Goal: Navigation & Orientation: Find specific page/section

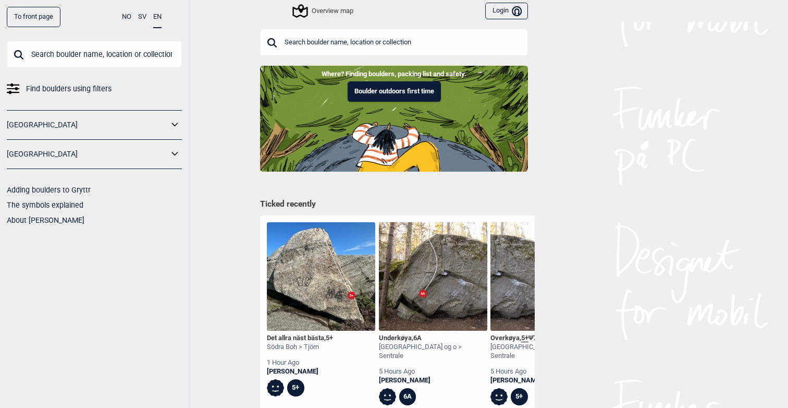
click at [88, 57] on input "text" at bounding box center [94, 54] width 175 height 27
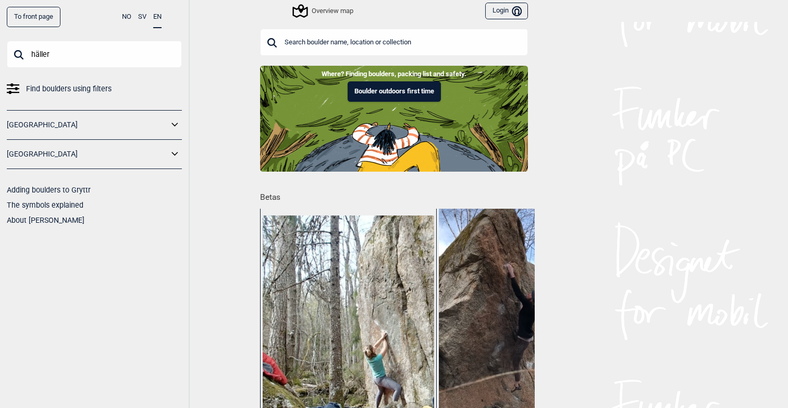
type input "häller"
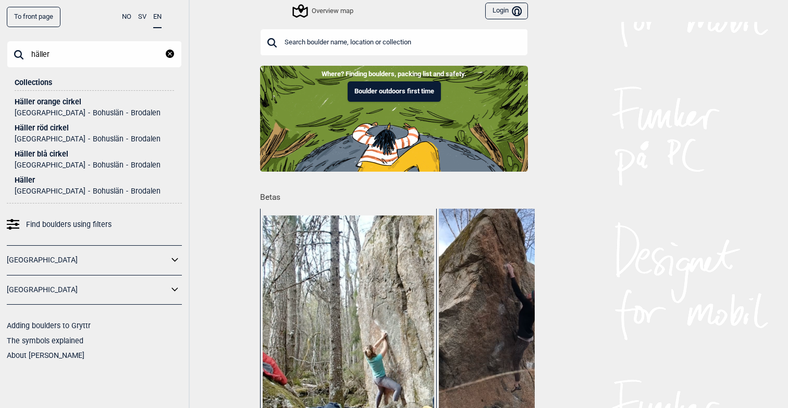
click at [26, 182] on div "Häller" at bounding box center [94, 180] width 159 height 8
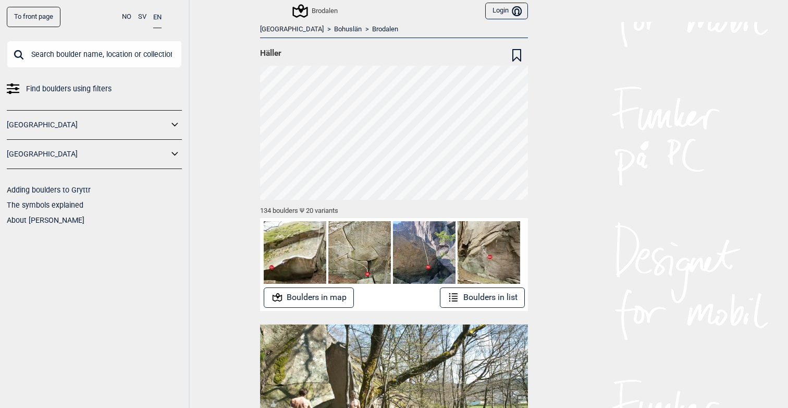
click at [478, 298] on button "Boulders in list" at bounding box center [482, 297] width 85 height 20
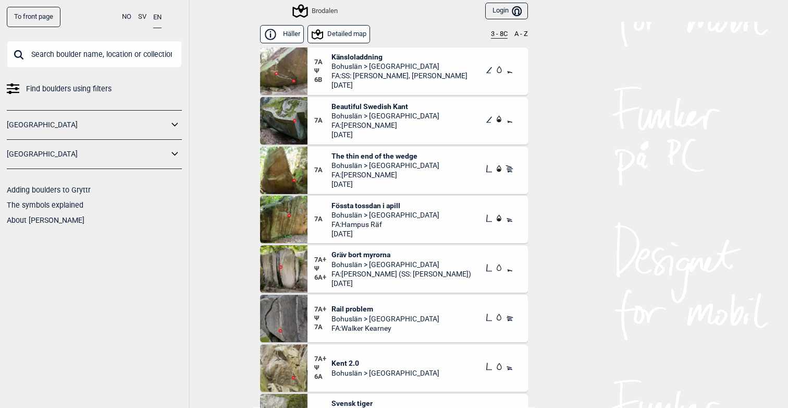
scroll to position [5080, 0]
click at [384, 204] on span "Fössta tossdan i apill" at bounding box center [385, 204] width 108 height 9
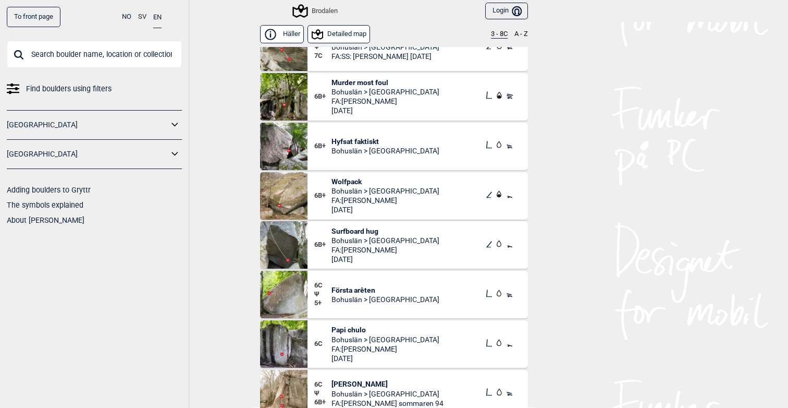
scroll to position [3973, 0]
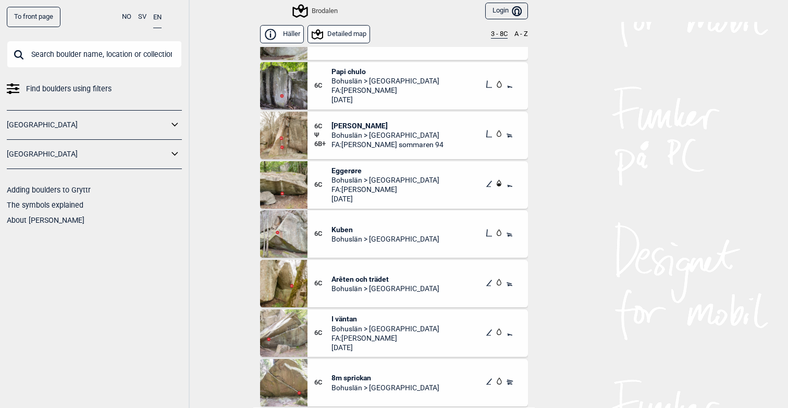
click at [425, 130] on span "Bohuslän > [GEOGRAPHIC_DATA]" at bounding box center [387, 134] width 112 height 9
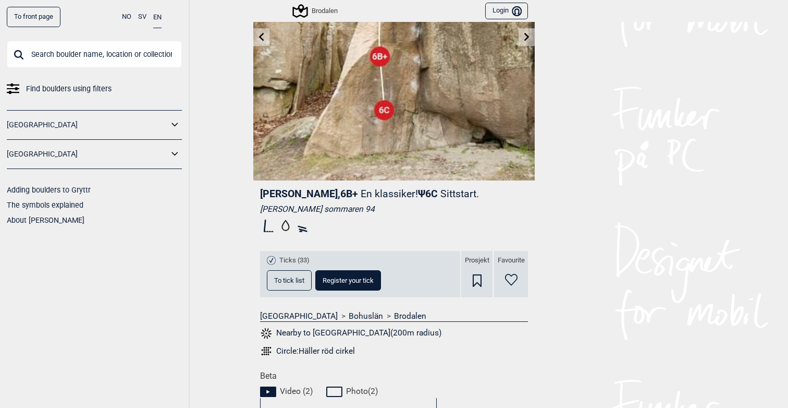
scroll to position [150, 0]
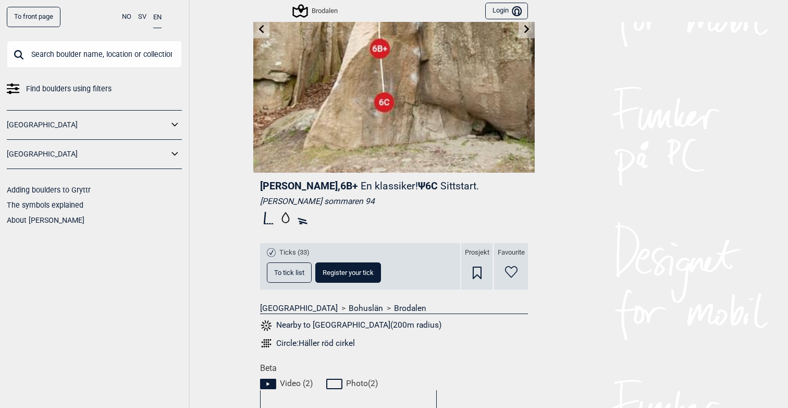
click at [310, 201] on div "[PERSON_NAME] sommaren 94" at bounding box center [394, 201] width 268 height 10
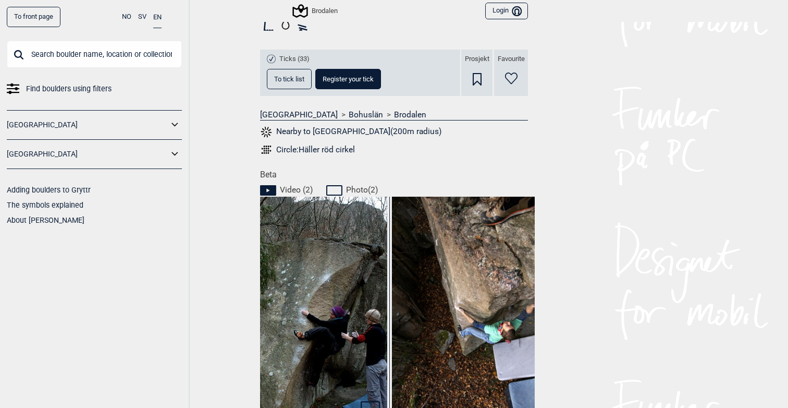
scroll to position [289, 0]
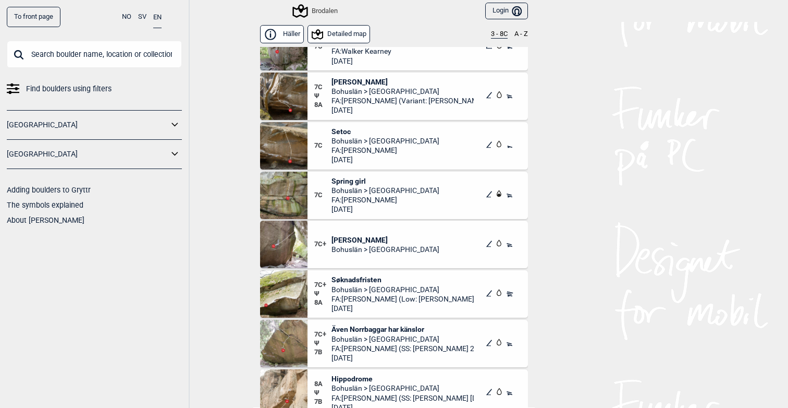
scroll to position [6824, 0]
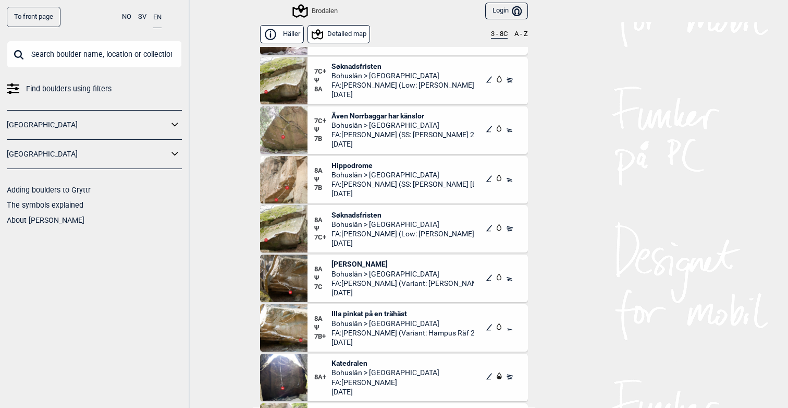
click at [322, 13] on div "Brodalen" at bounding box center [316, 11] width 44 height 13
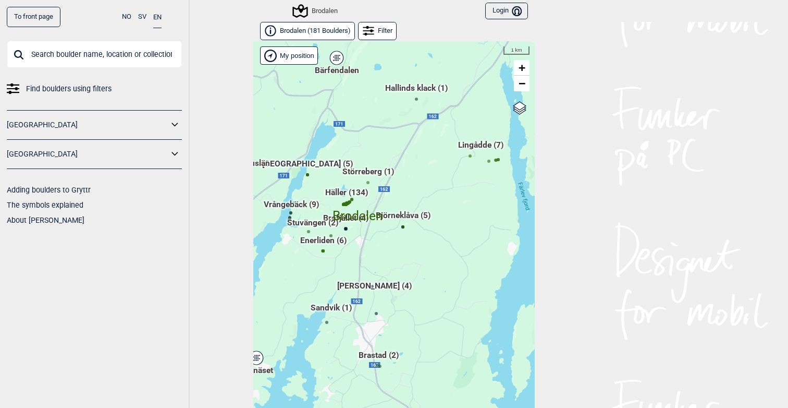
click at [342, 193] on span "Häller (134)" at bounding box center [346, 197] width 43 height 20
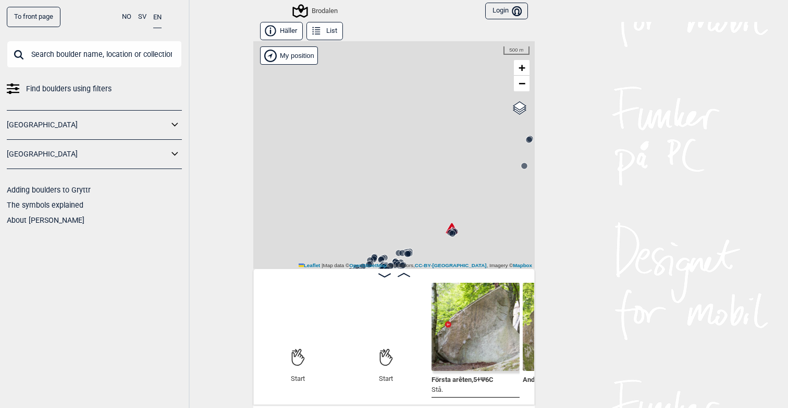
scroll to position [0, 82]
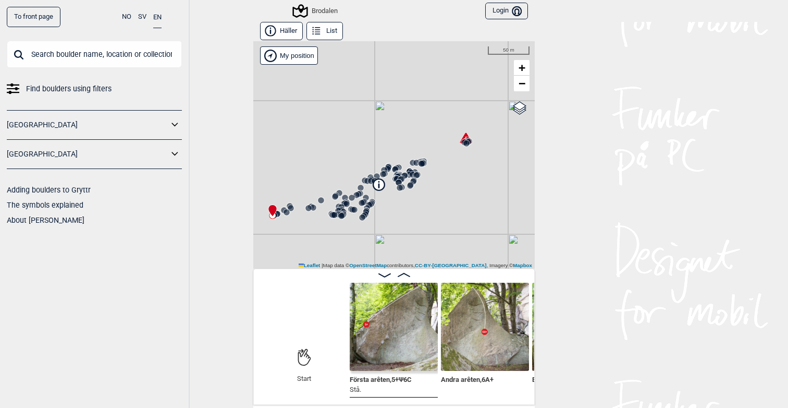
drag, startPoint x: 413, startPoint y: 240, endPoint x: 432, endPoint y: 150, distance: 92.7
click at [432, 150] on div "Brodalen" at bounding box center [393, 154] width 281 height 227
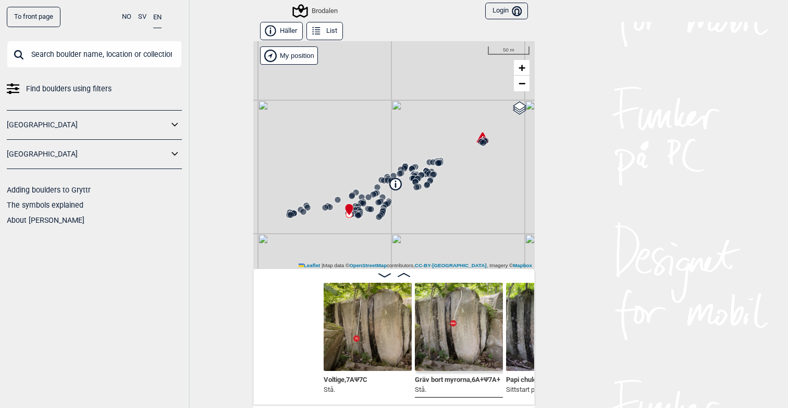
scroll to position [0, 1655]
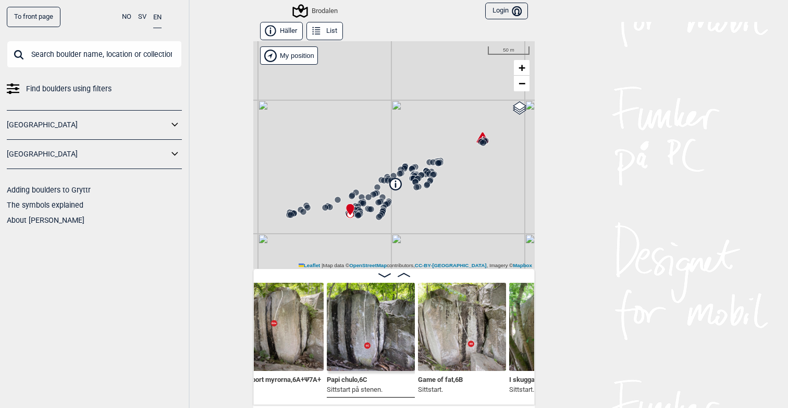
click at [96, 60] on input "text" at bounding box center [94, 54] width 175 height 27
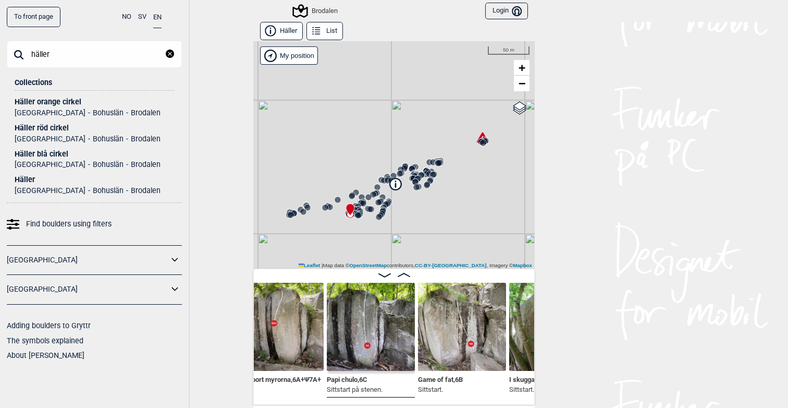
type input "häller"
click at [26, 181] on div "Häller" at bounding box center [94, 180] width 159 height 8
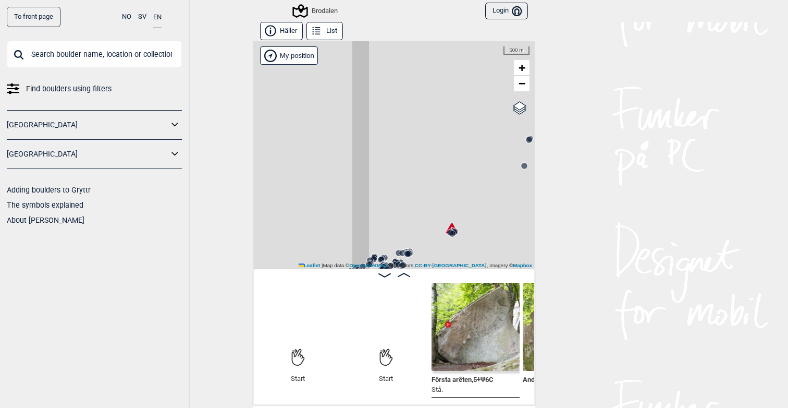
scroll to position [0, 82]
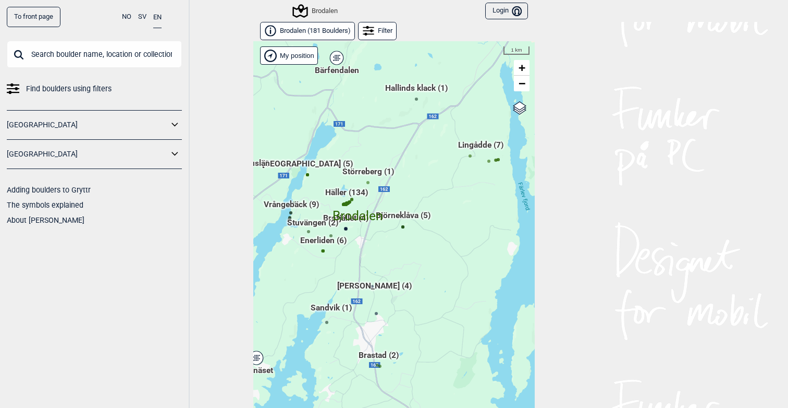
click at [422, 91] on span "Hallinds klack (1)" at bounding box center [416, 92] width 63 height 20
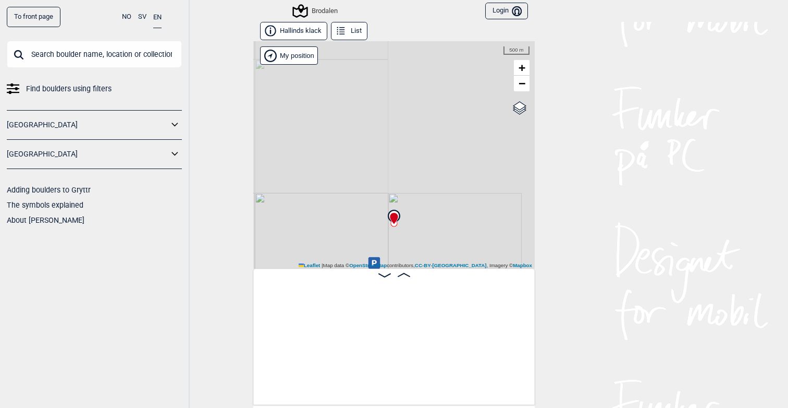
scroll to position [0, 82]
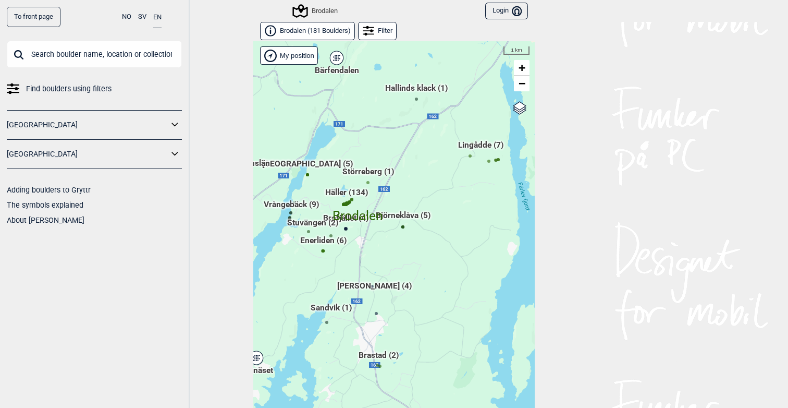
click at [337, 193] on span "Häller (134)" at bounding box center [346, 197] width 43 height 20
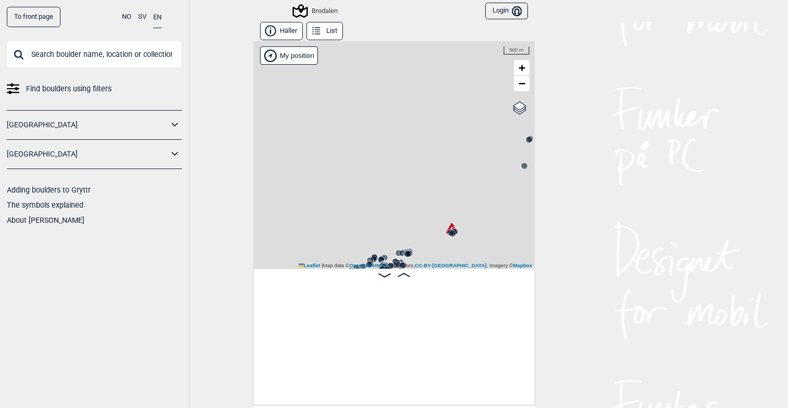
scroll to position [0, 82]
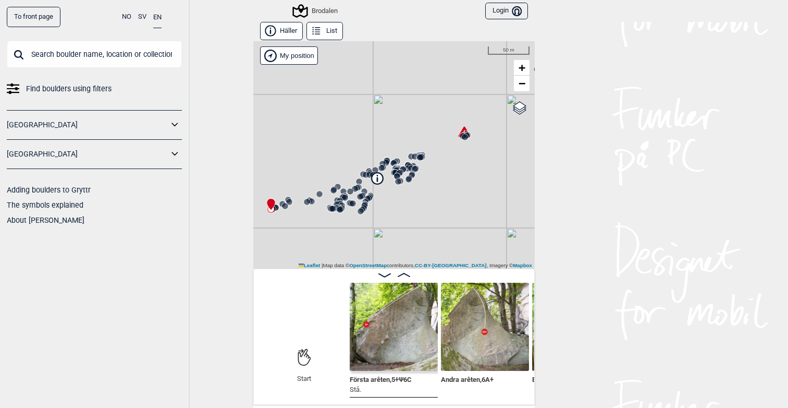
drag, startPoint x: 367, startPoint y: 190, endPoint x: 387, endPoint y: 67, distance: 124.1
click at [387, 67] on div "Brodalen" at bounding box center [393, 154] width 281 height 227
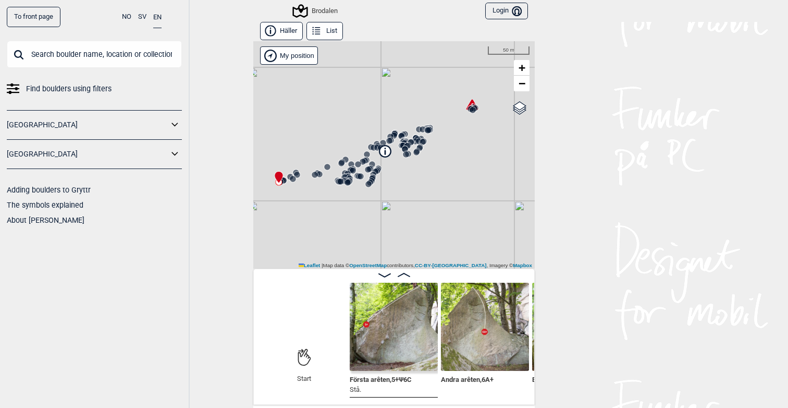
click at [387, 155] on icon at bounding box center [385, 151] width 13 height 13
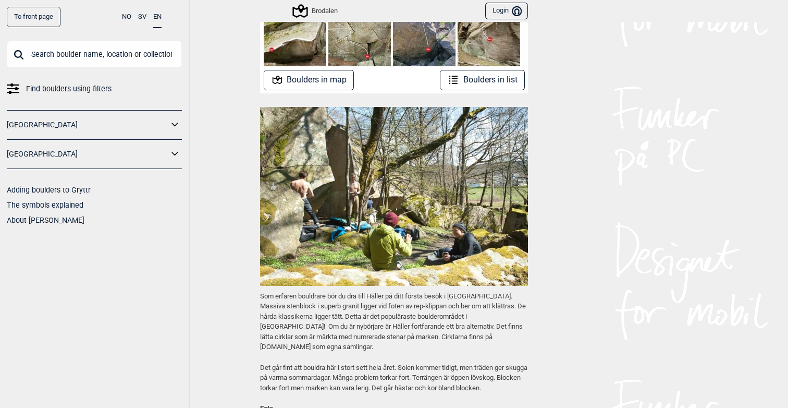
scroll to position [93, 0]
